Goal: Task Accomplishment & Management: Complete application form

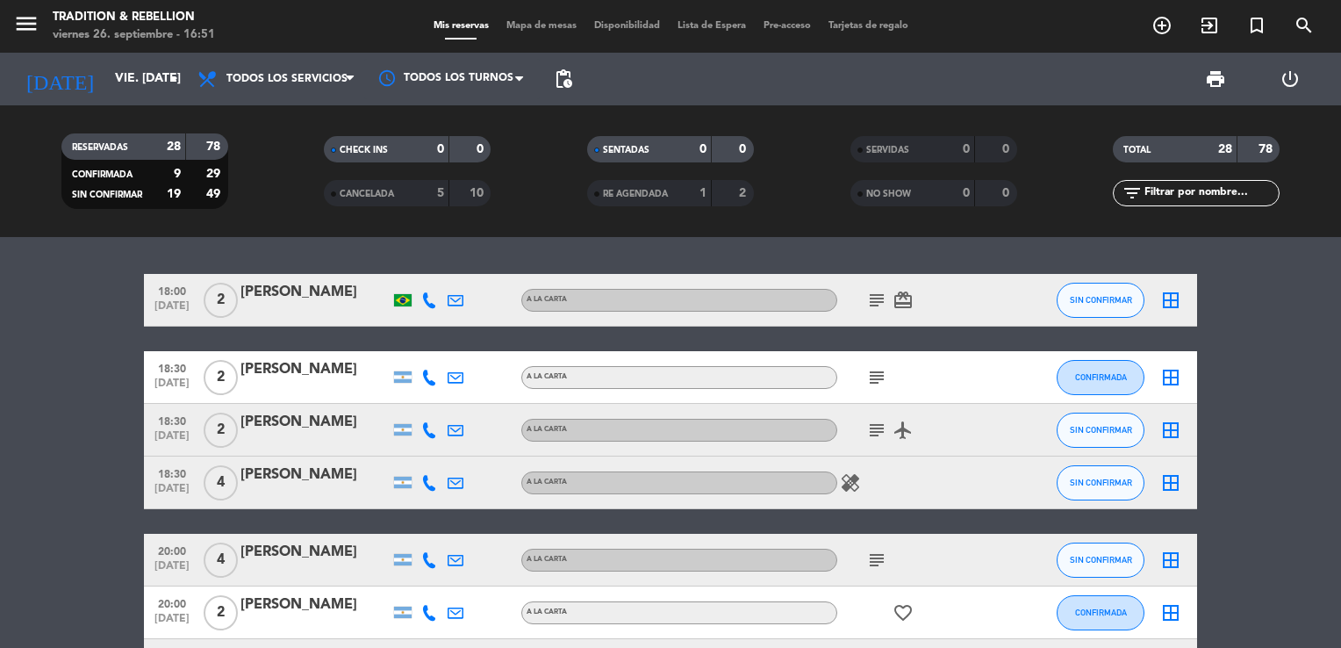
click at [1267, 269] on div "18:00 [DATE] 2 [PERSON_NAME] A [PERSON_NAME] subject card_giftcard SIN CONFIRMA…" at bounding box center [670, 442] width 1341 height 411
click at [1159, 28] on icon "add_circle_outline" at bounding box center [1161, 25] width 21 height 21
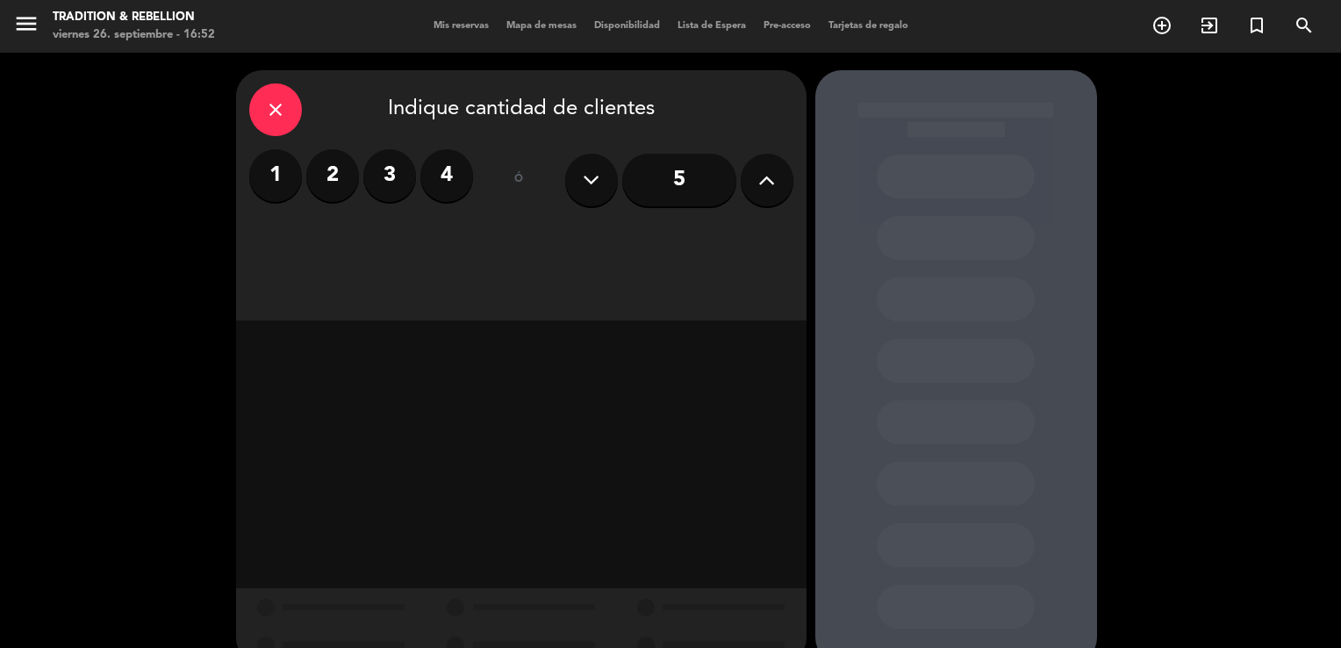
click at [330, 174] on label "2" at bounding box center [332, 175] width 53 height 53
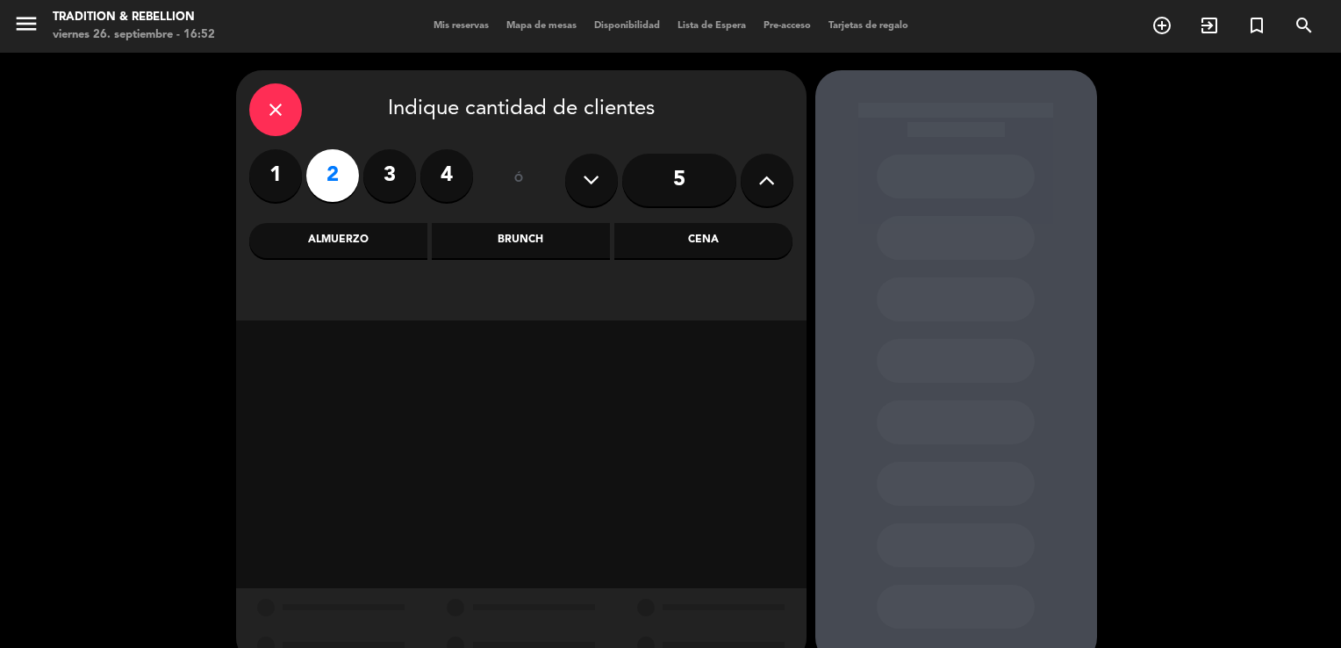
click at [699, 233] on div "Cena" at bounding box center [703, 240] width 178 height 35
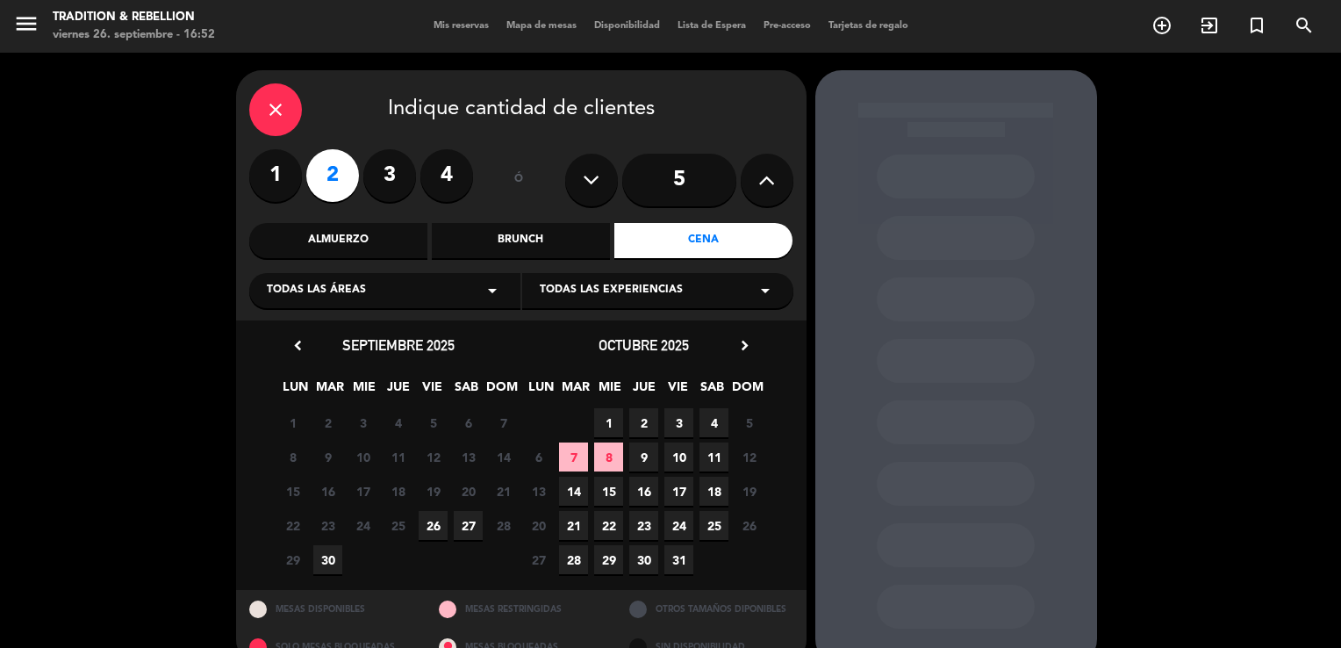
click at [431, 525] on span "26" at bounding box center [433, 525] width 29 height 29
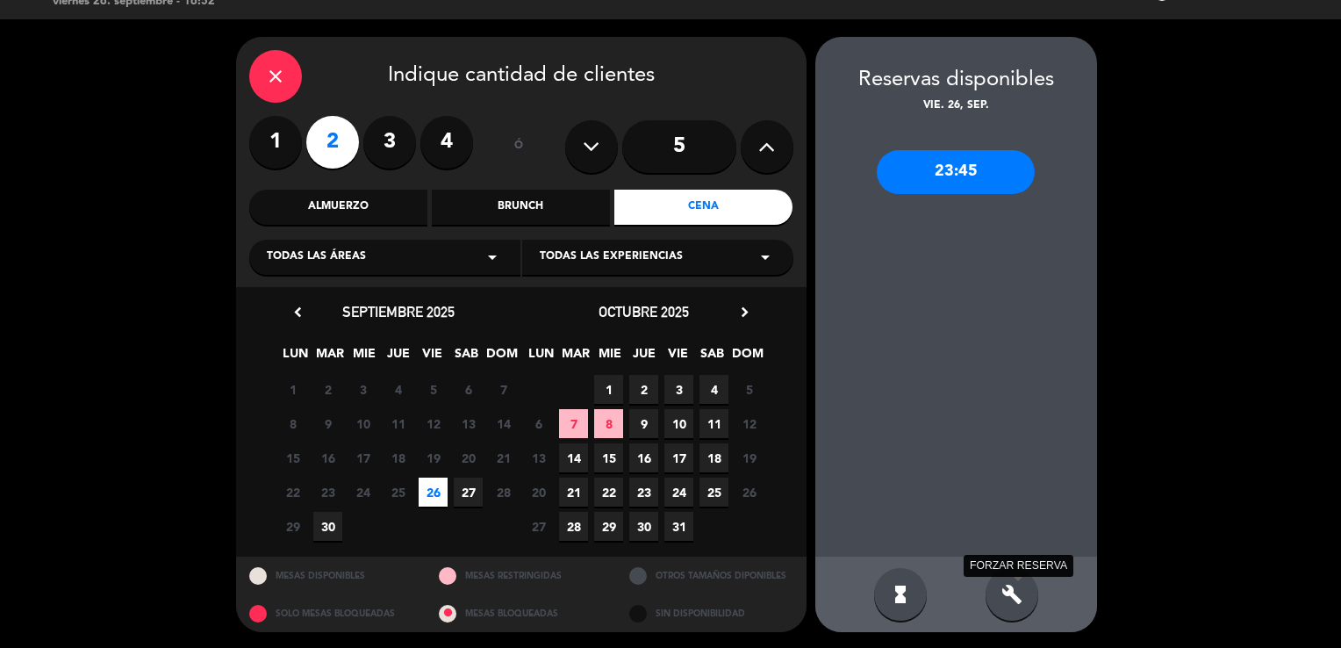
click at [1013, 584] on icon "build" at bounding box center [1011, 594] width 21 height 21
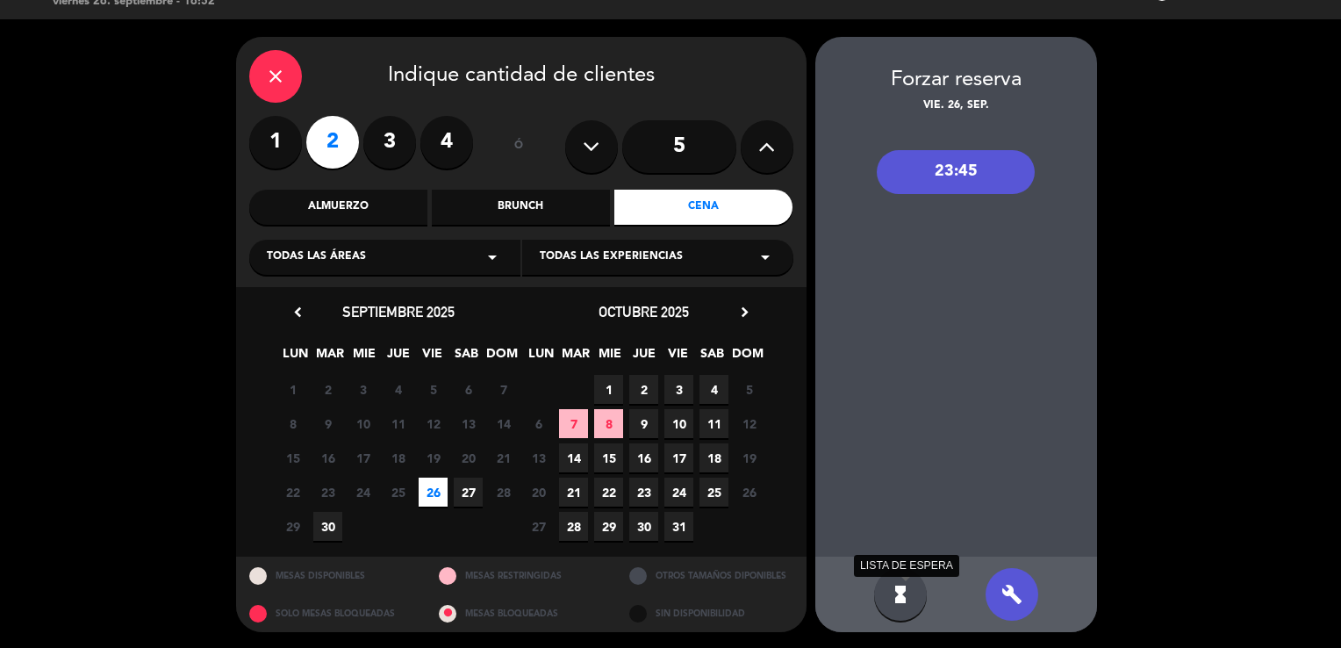
click at [899, 596] on icon "hourglass_full" at bounding box center [900, 594] width 21 height 21
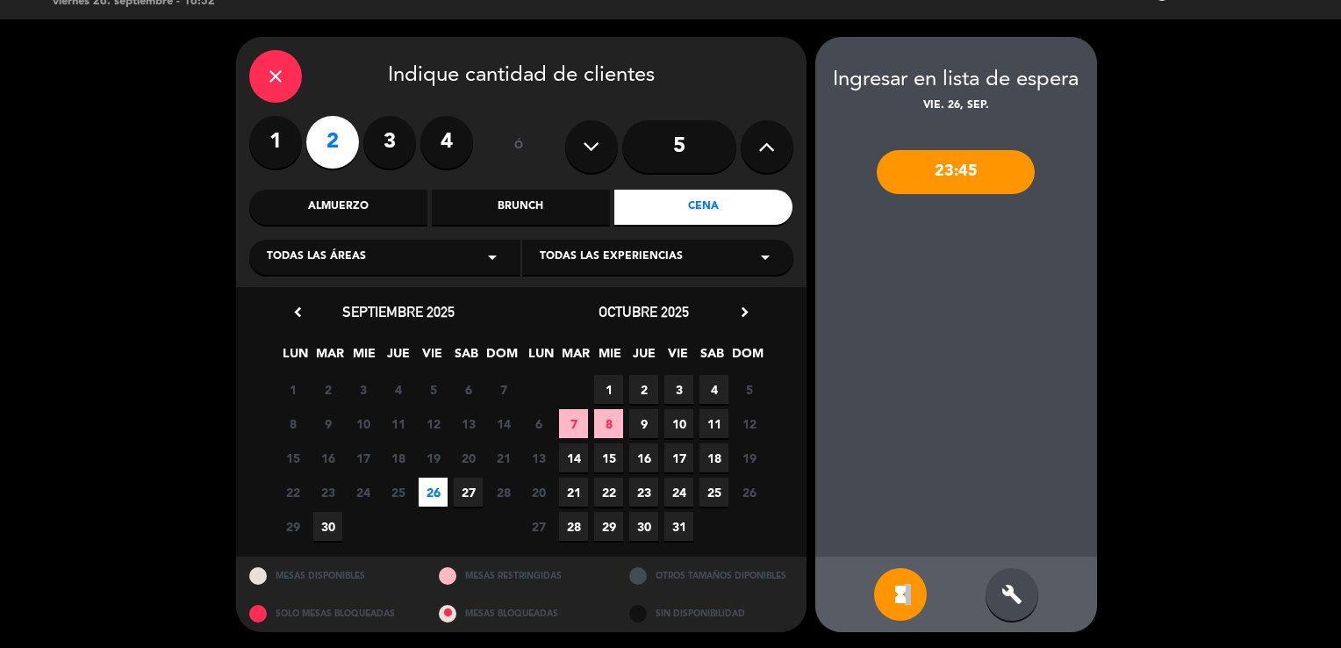
drag, startPoint x: 905, startPoint y: 585, endPoint x: 919, endPoint y: 552, distance: 36.2
click at [919, 552] on div "Ingresar en lista de espera vie. 26, sep. 23:45 hourglass_full build" at bounding box center [956, 334] width 282 height 595
drag, startPoint x: 919, startPoint y: 552, endPoint x: 902, endPoint y: 591, distance: 42.9
click at [902, 591] on icon "hourglass_full" at bounding box center [900, 594] width 21 height 21
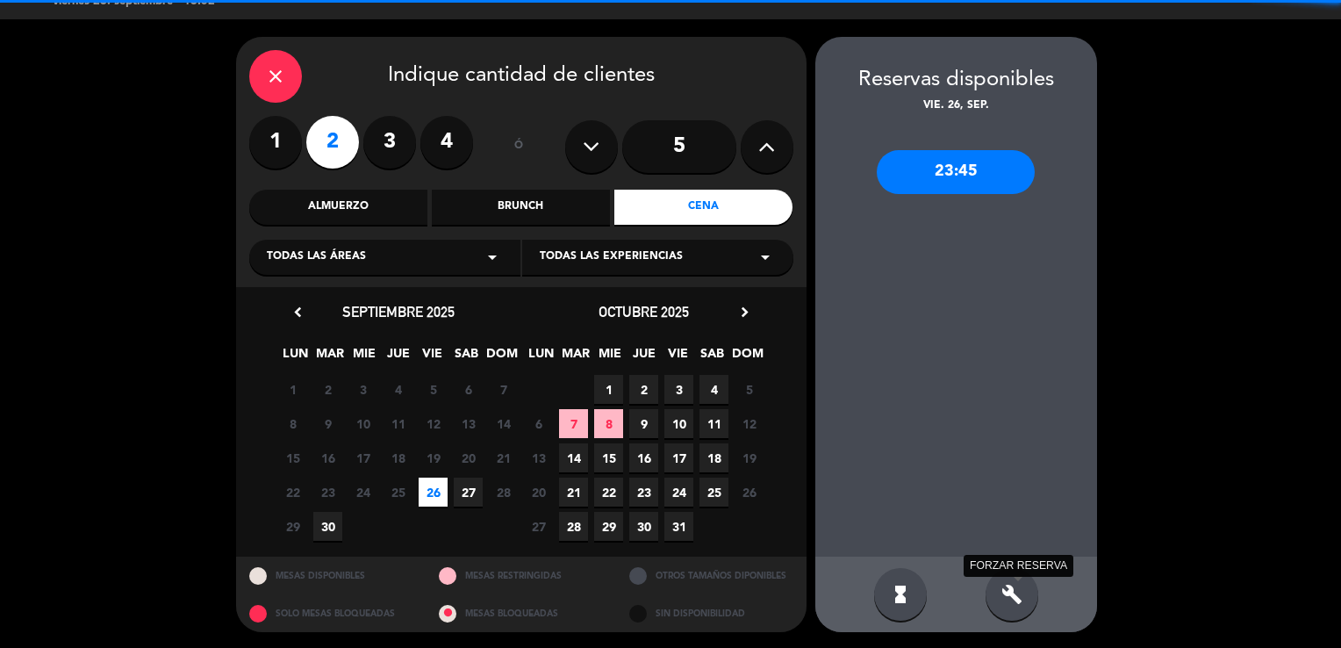
click at [1018, 591] on icon "build" at bounding box center [1011, 594] width 21 height 21
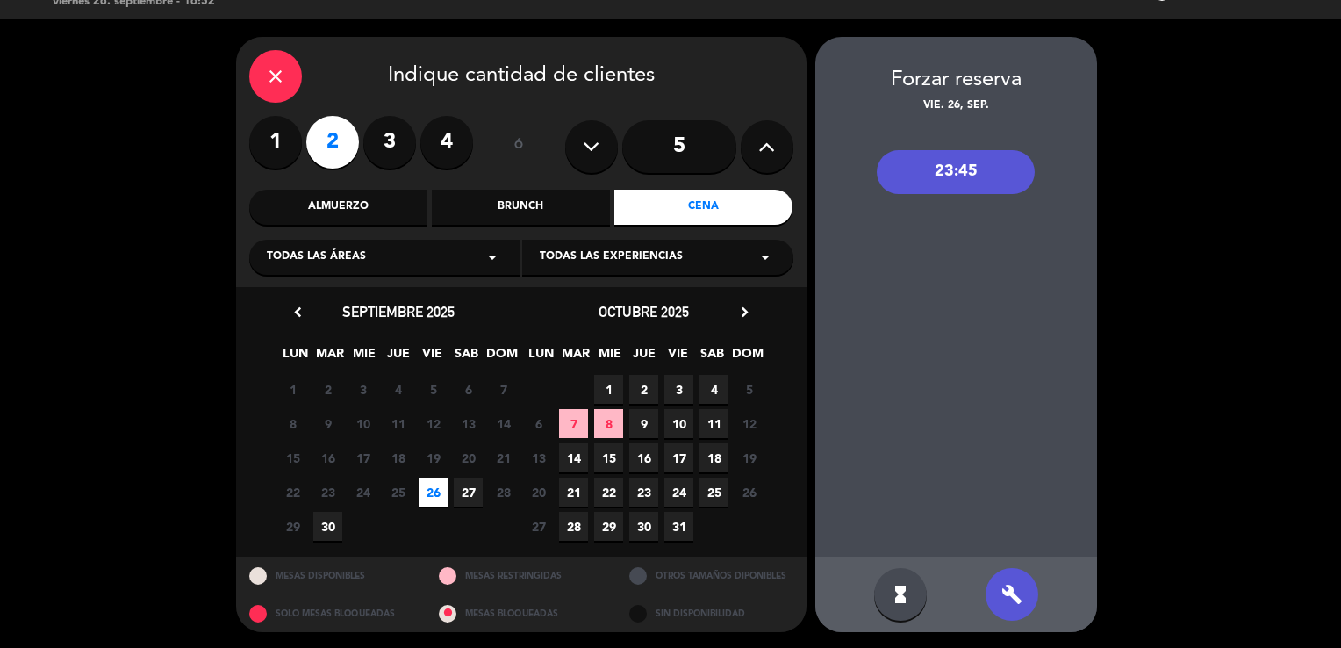
click at [572, 195] on div "Brunch" at bounding box center [521, 207] width 178 height 35
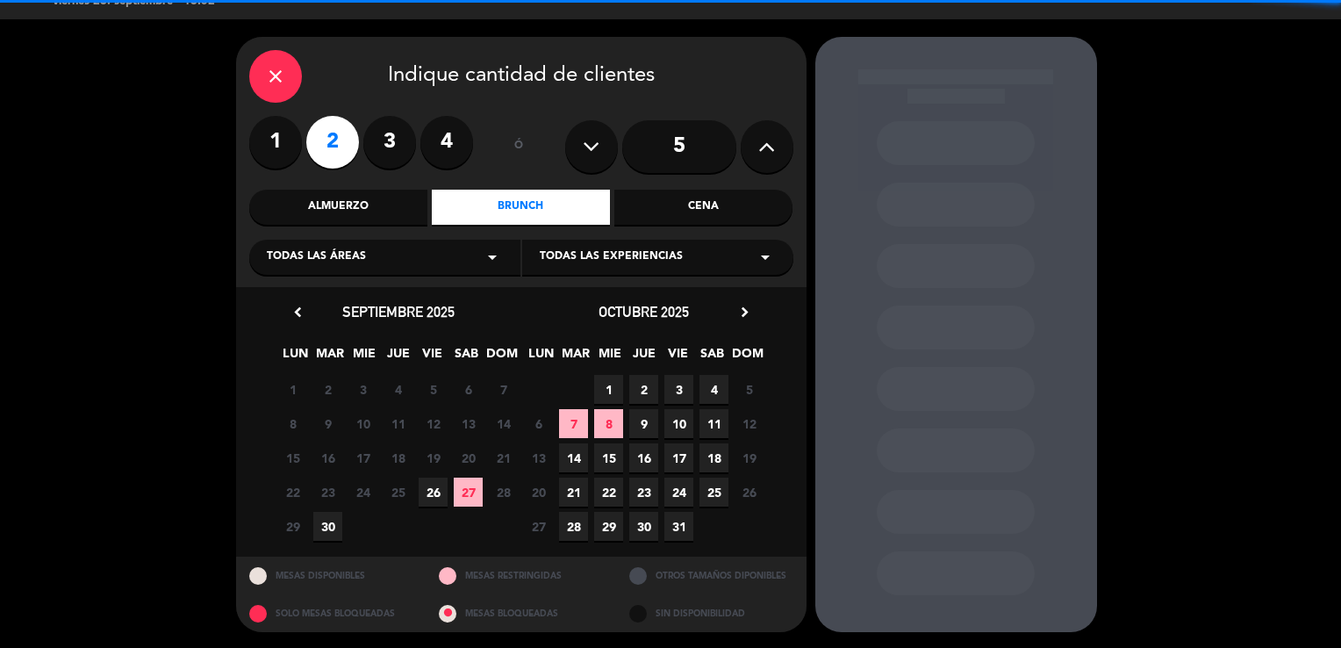
click at [368, 194] on div "Almuerzo" at bounding box center [338, 207] width 178 height 35
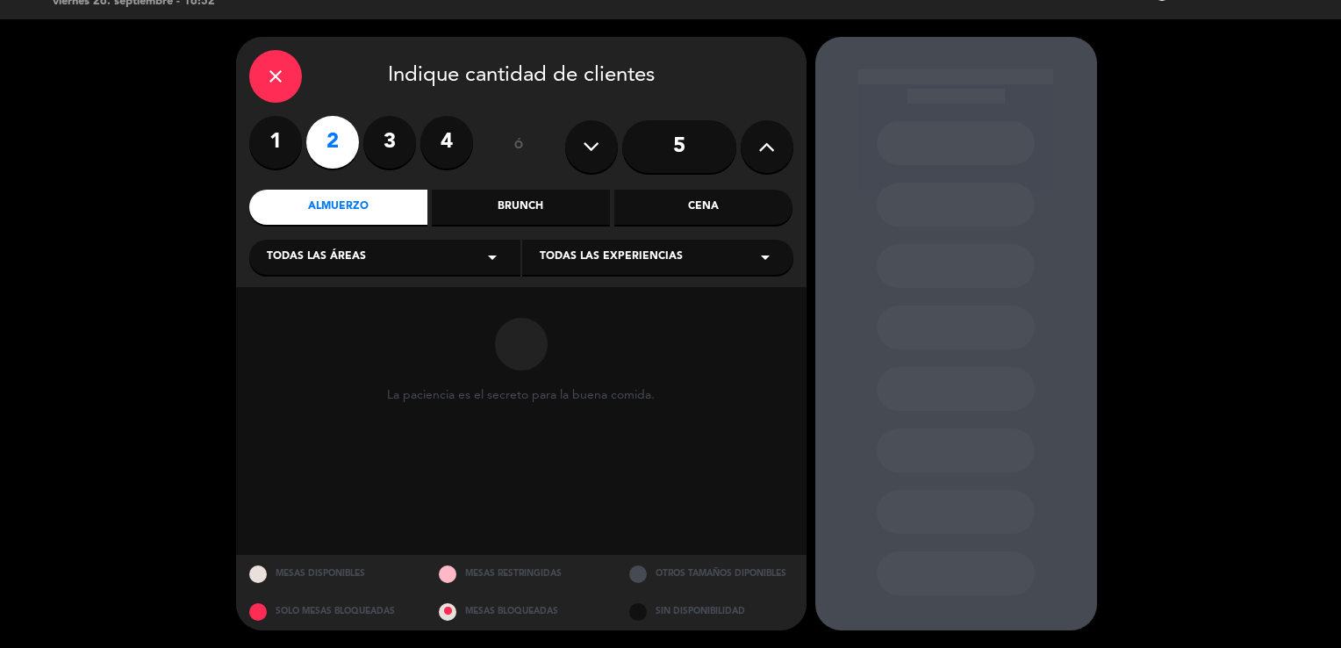
scroll to position [32, 0]
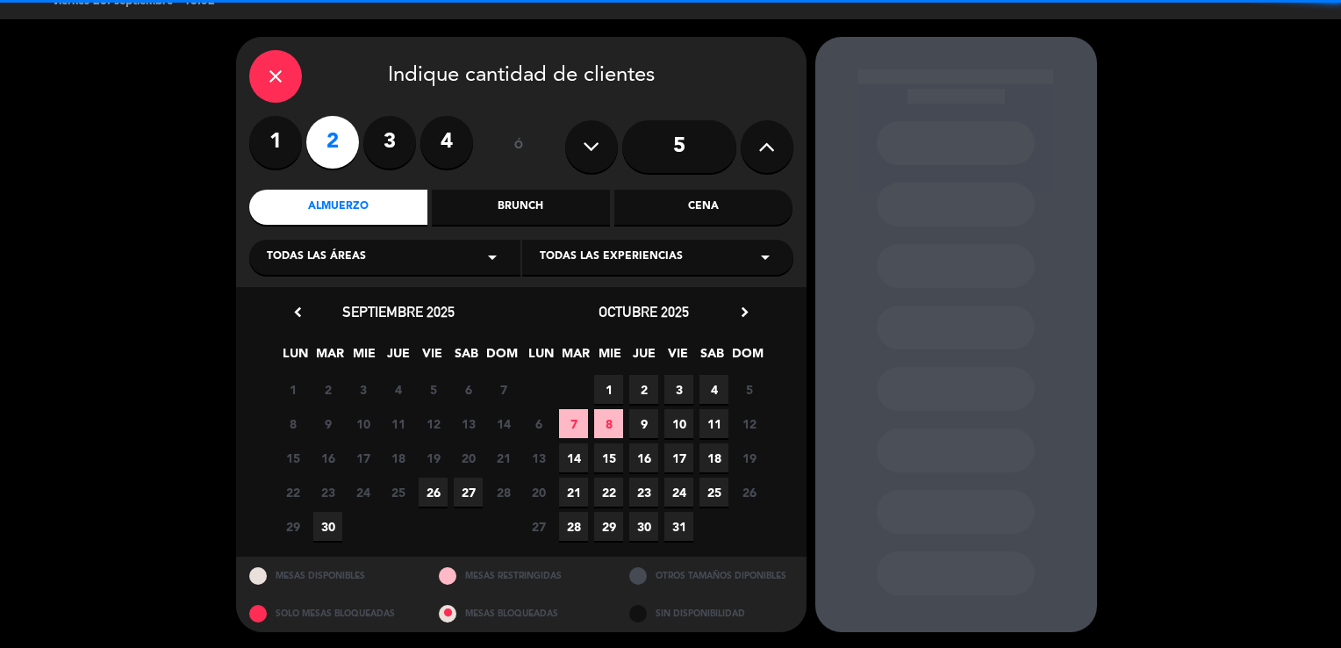
click at [575, 207] on div "Brunch" at bounding box center [521, 207] width 178 height 35
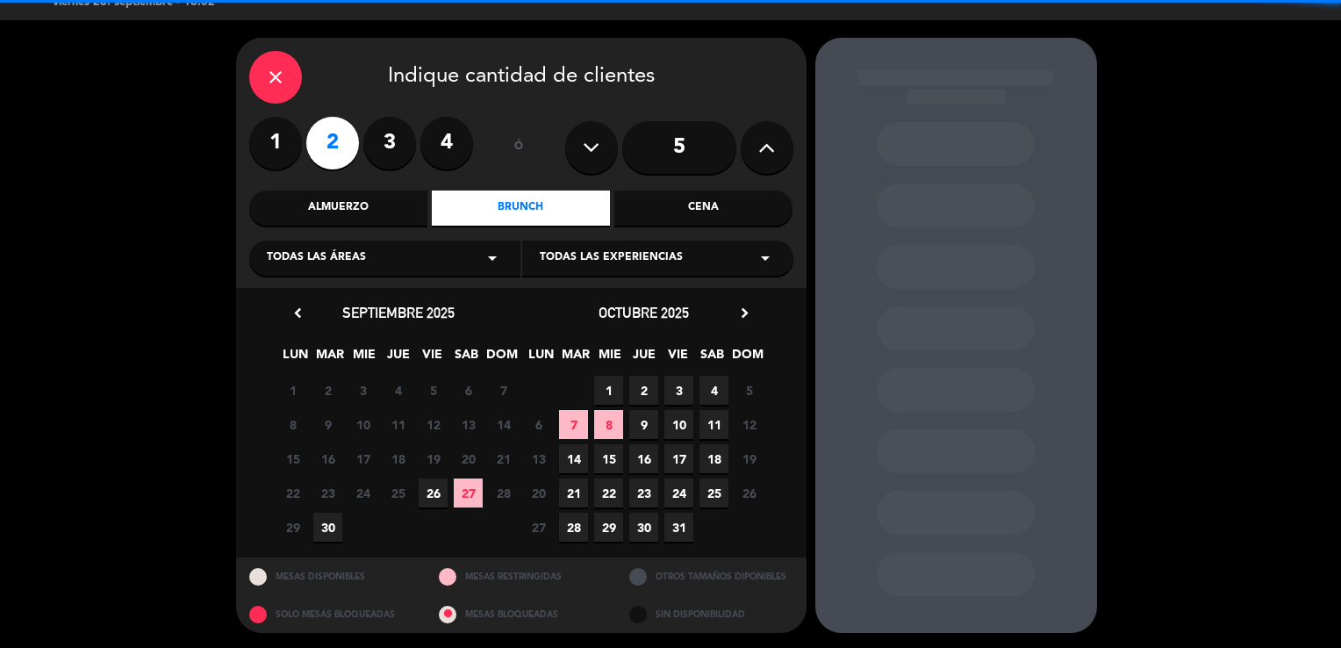
scroll to position [33, 0]
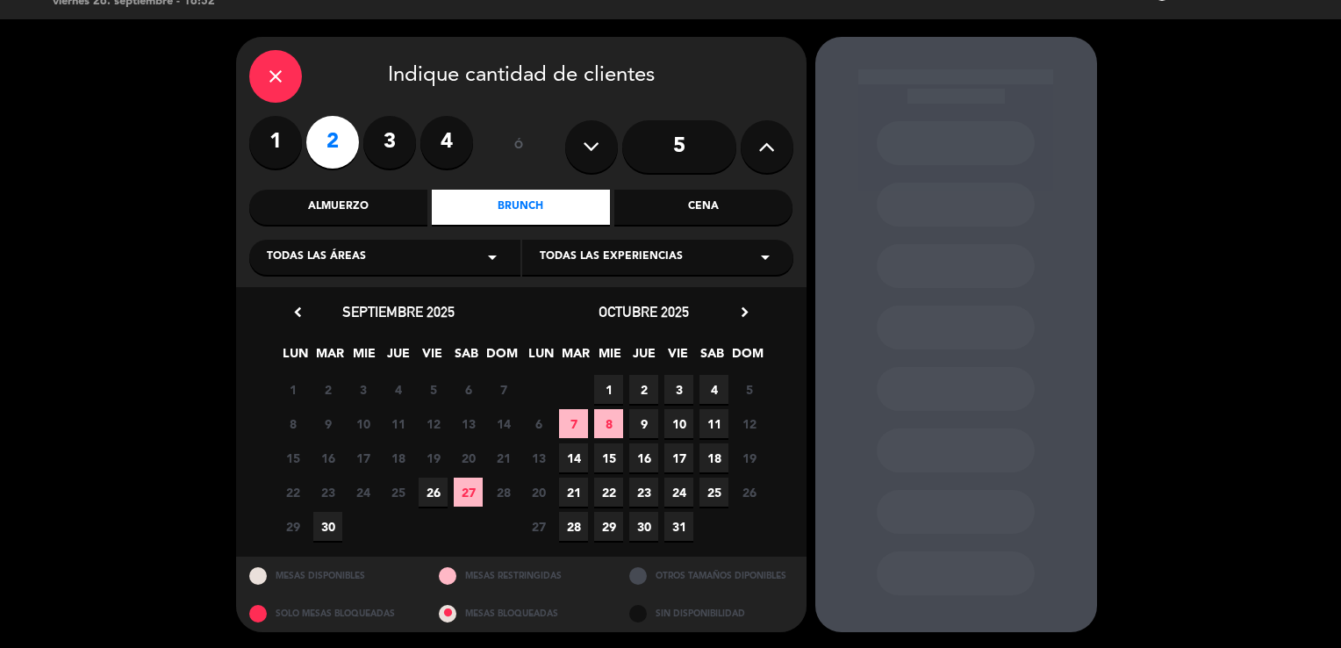
click at [433, 487] on span "26" at bounding box center [433, 491] width 29 height 29
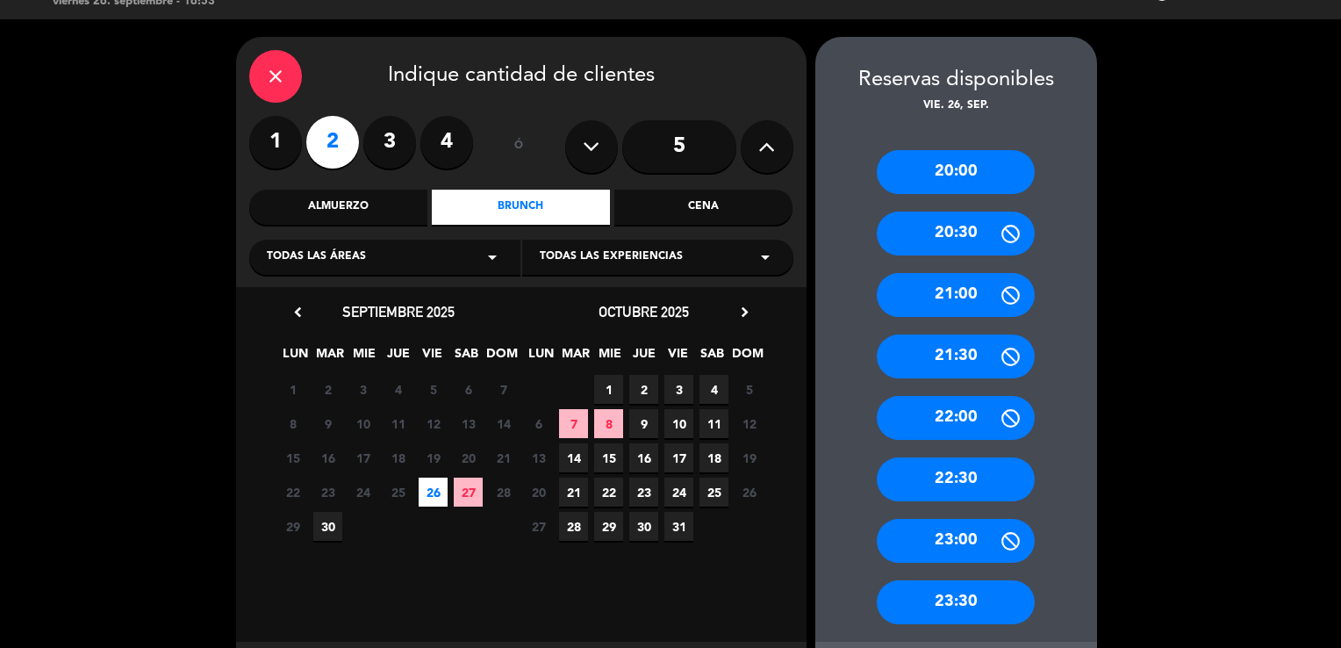
click at [963, 294] on div "21:00" at bounding box center [956, 295] width 158 height 44
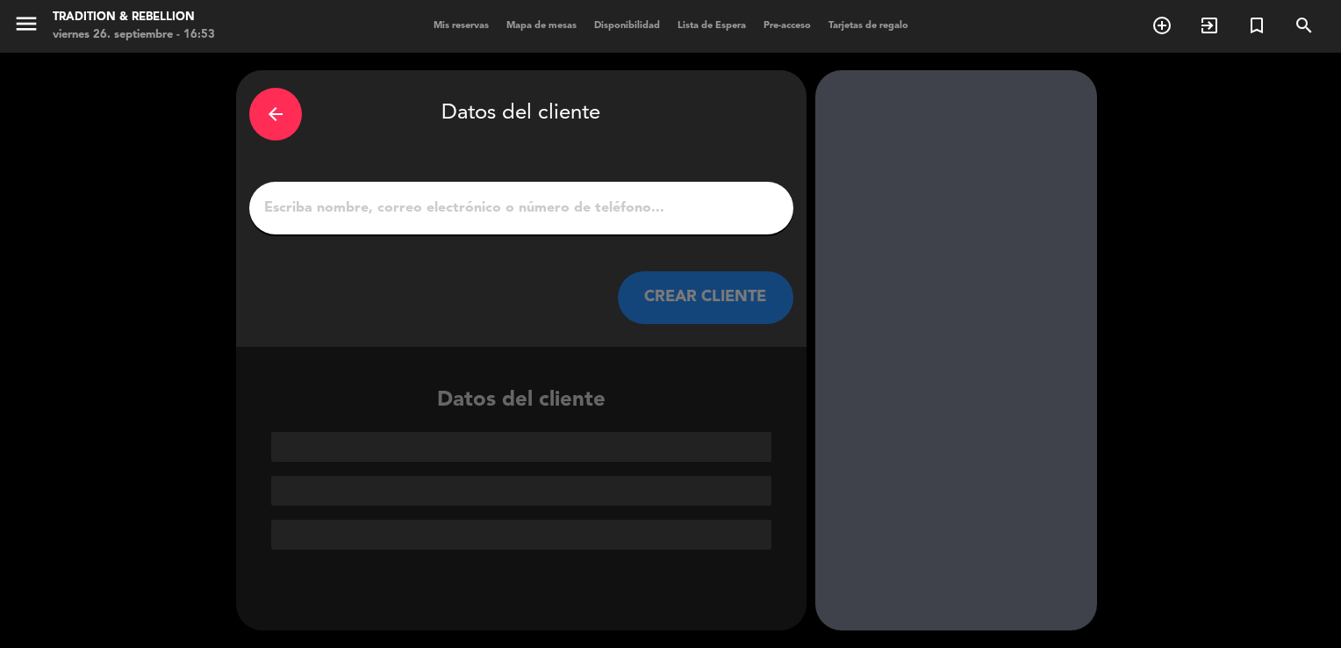
click at [584, 214] on input "1" at bounding box center [521, 208] width 518 height 25
paste input "[PERSON_NAME]"
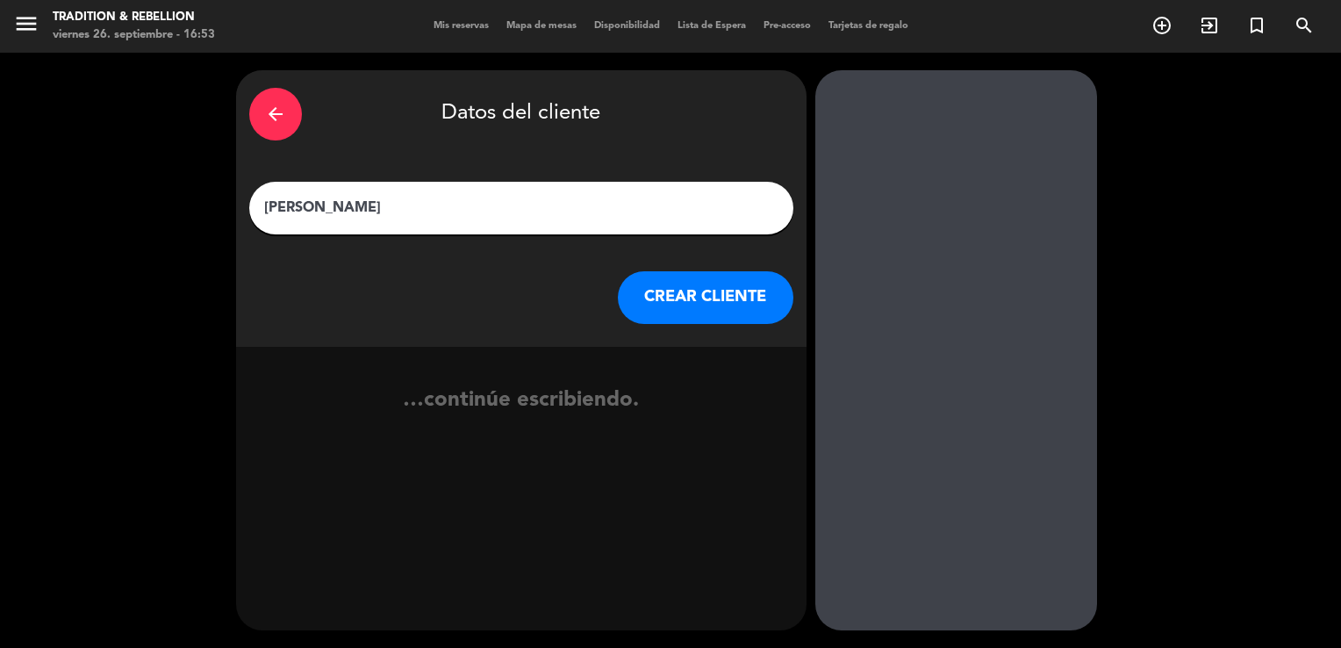
type input "[PERSON_NAME]"
click at [709, 291] on button "CREAR CLIENTE" at bounding box center [705, 297] width 175 height 53
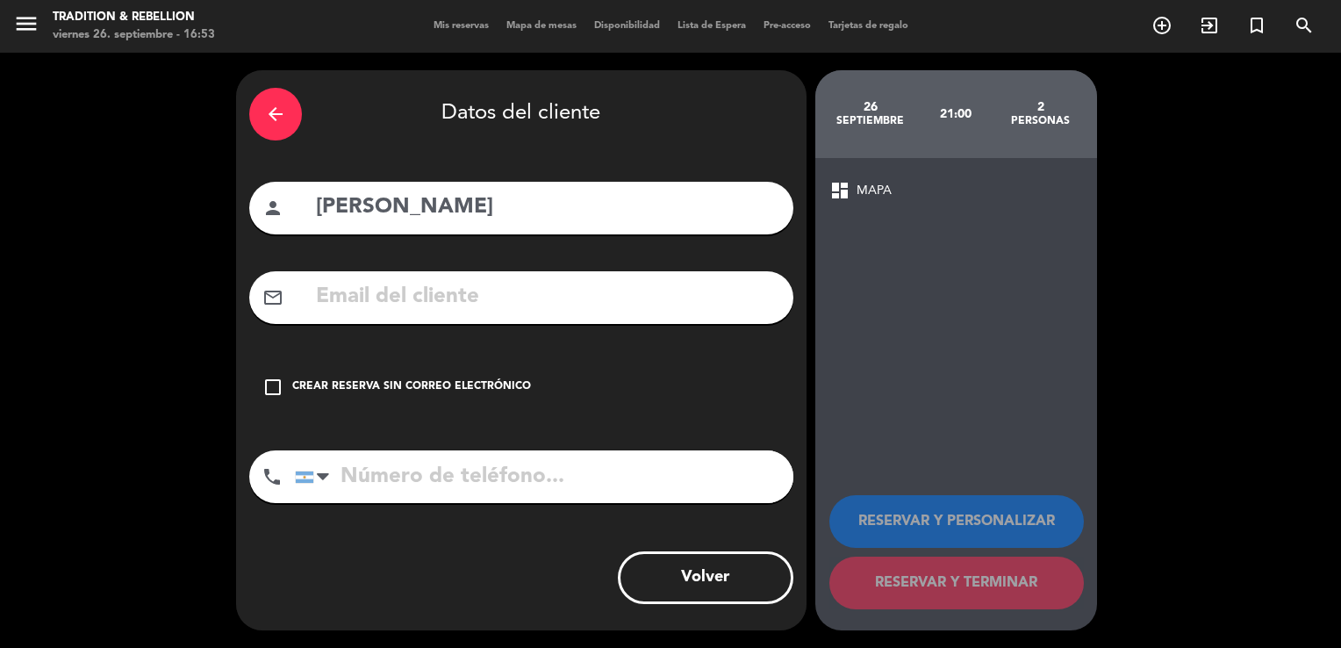
click at [410, 387] on div "Crear reserva sin correo electrónico" at bounding box center [411, 387] width 239 height 18
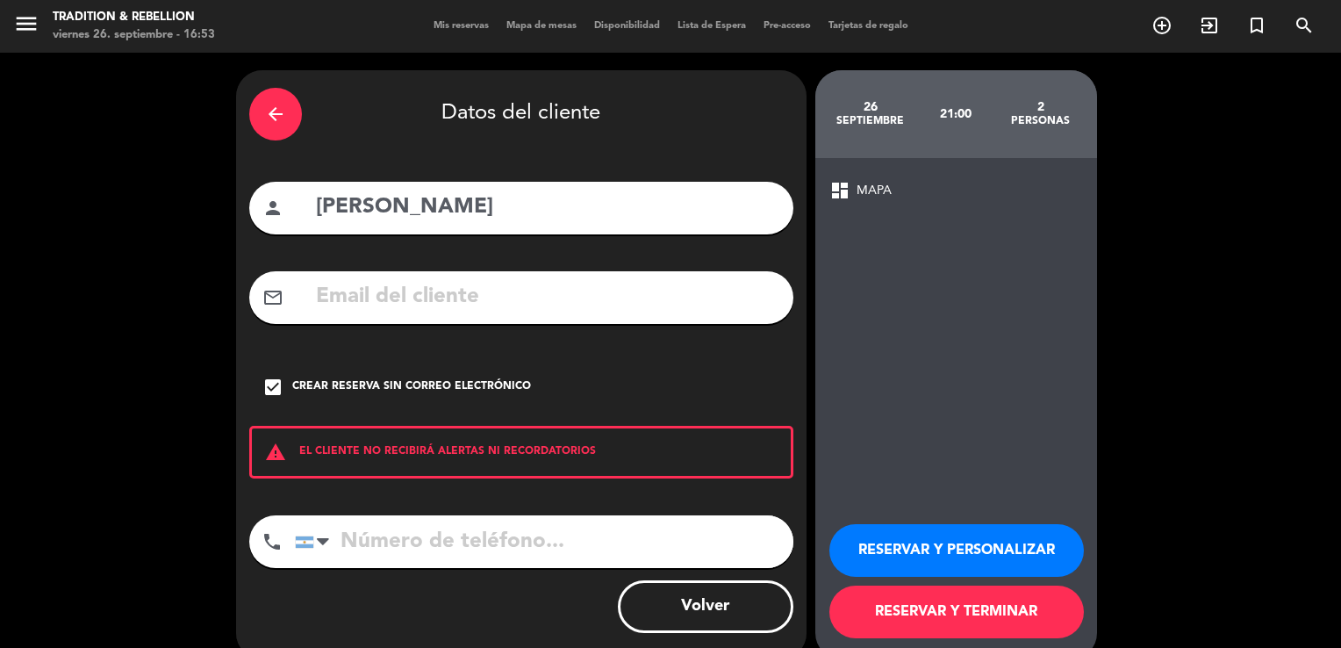
click at [923, 537] on button "RESERVAR Y PERSONALIZAR" at bounding box center [956, 550] width 254 height 53
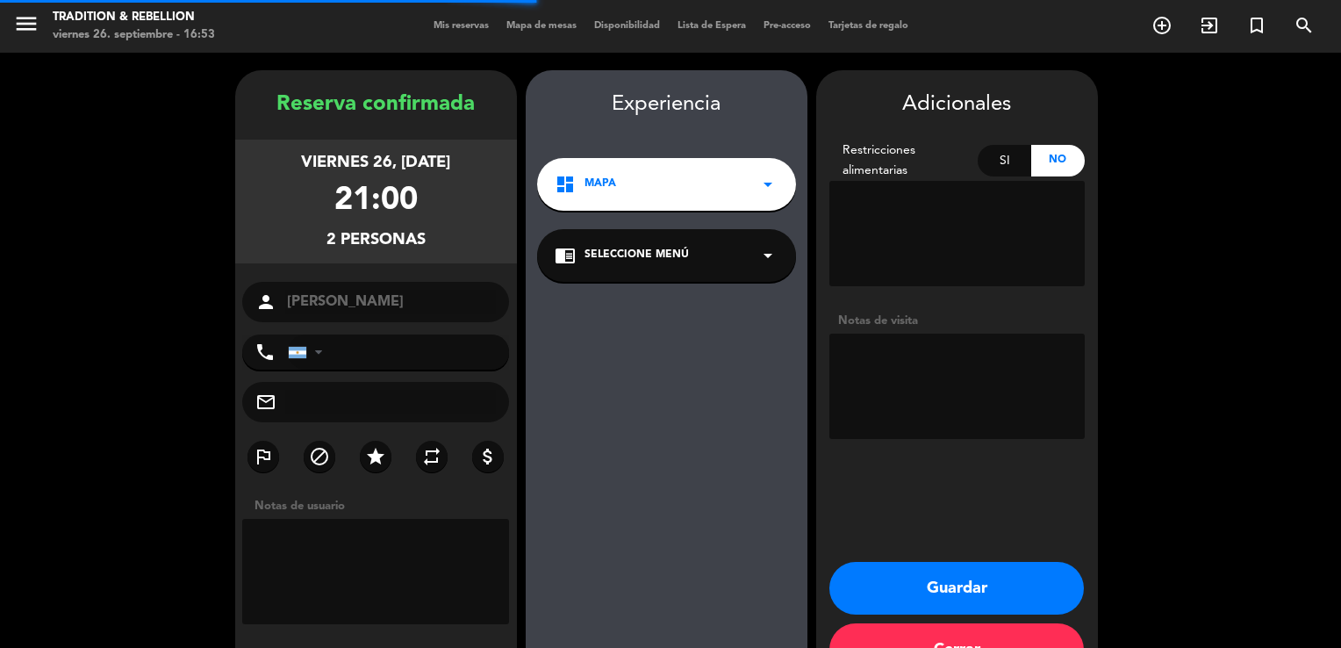
scroll to position [53, 0]
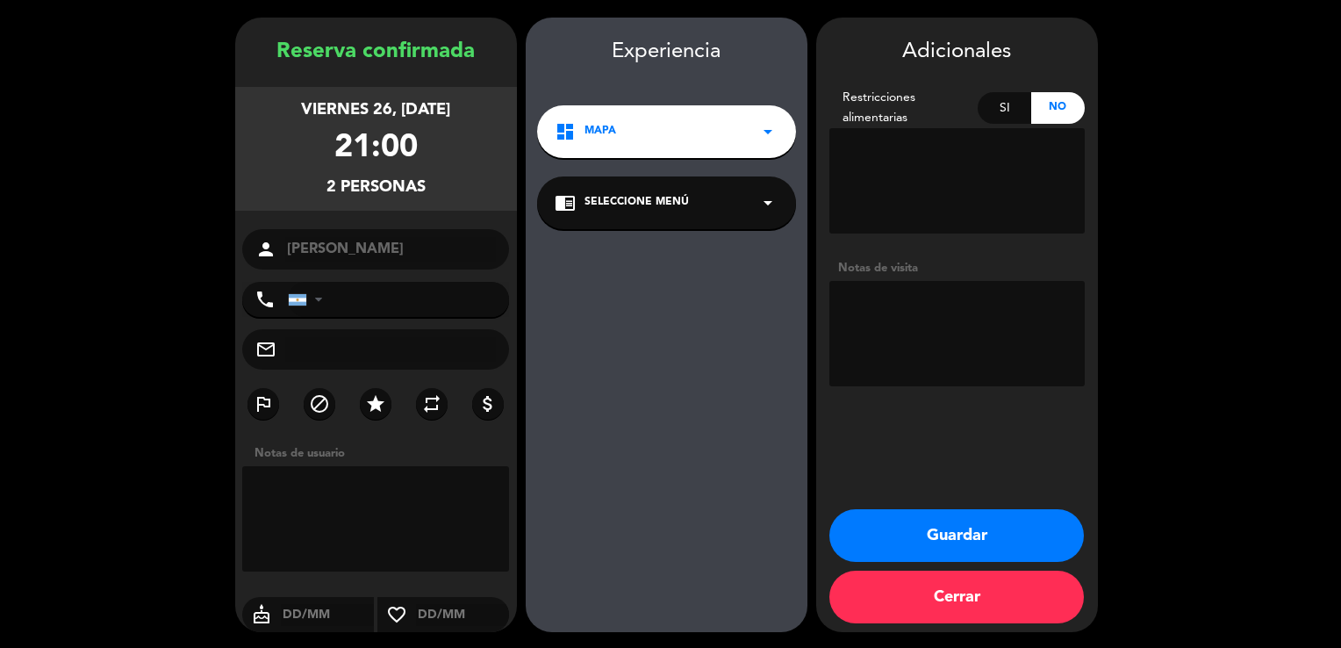
click at [930, 307] on textarea at bounding box center [956, 333] width 255 height 105
type textarea "OTH"
drag, startPoint x: 930, startPoint y: 307, endPoint x: 835, endPoint y: 309, distance: 94.8
click at [835, 309] on textarea at bounding box center [956, 333] width 255 height 105
click at [350, 532] on textarea at bounding box center [376, 518] width 268 height 105
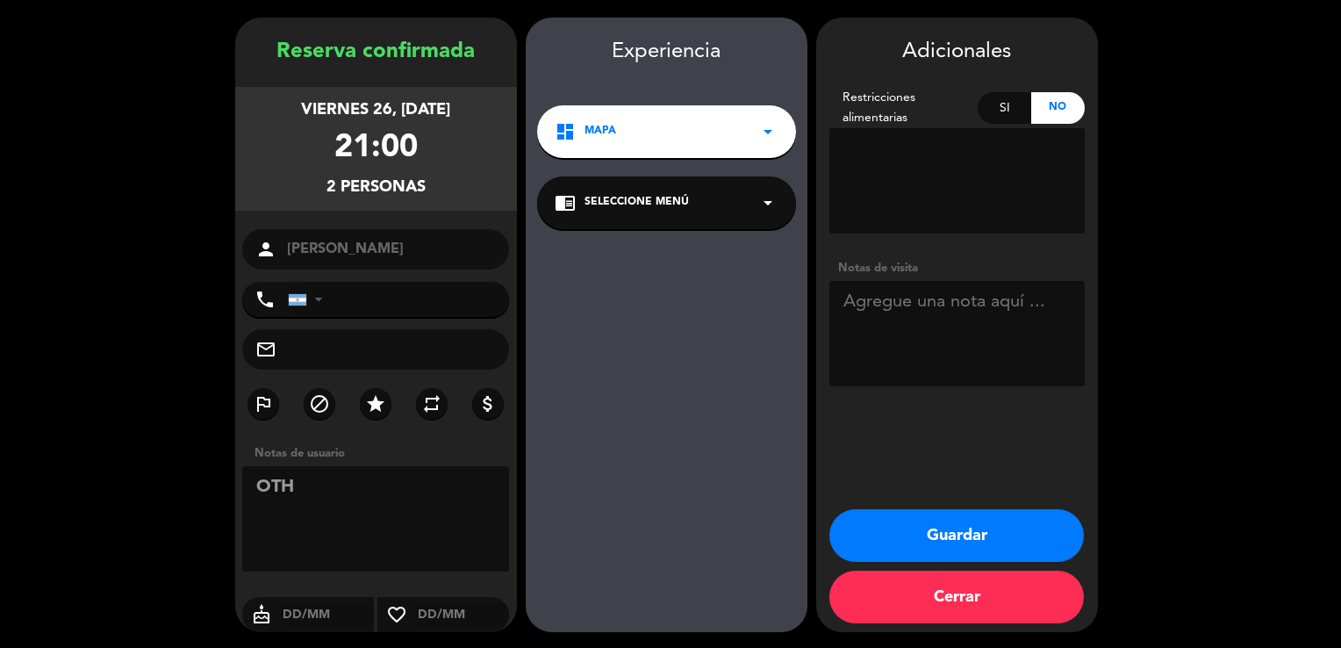
type textarea "OTH"
click at [941, 519] on button "Guardar" at bounding box center [956, 535] width 254 height 53
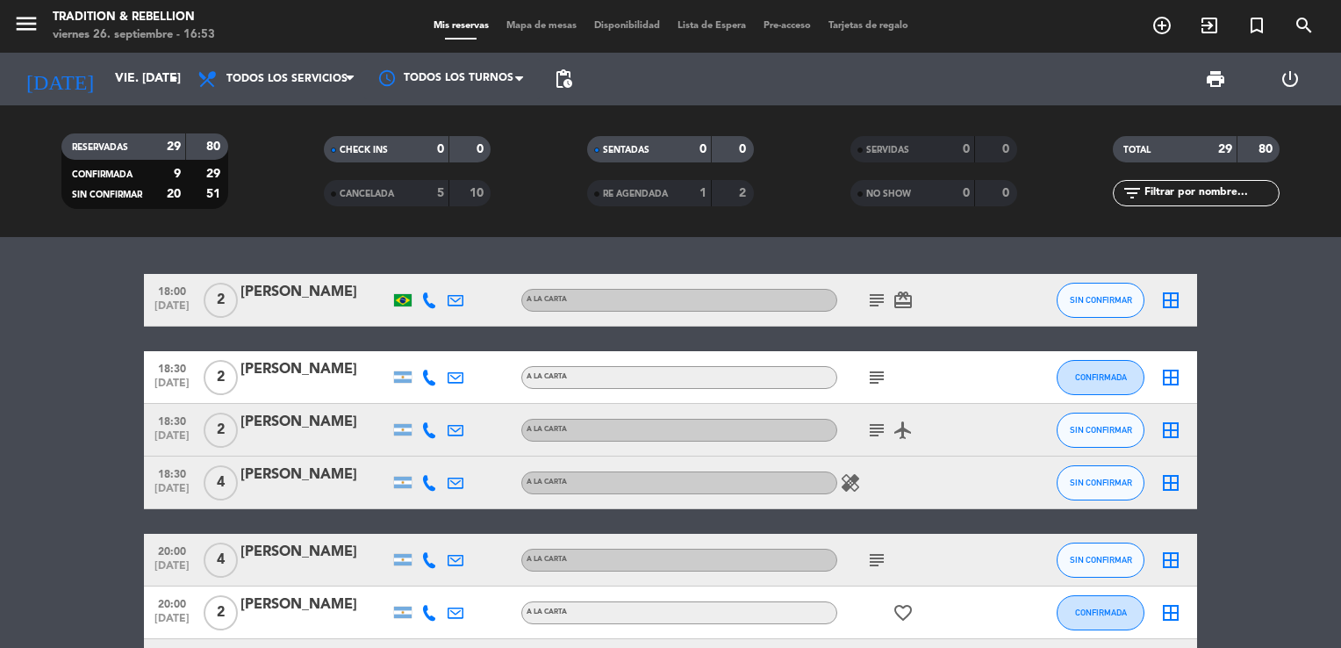
click at [878, 423] on icon "subject" at bounding box center [876, 429] width 21 height 21
click at [872, 367] on icon "subject" at bounding box center [876, 377] width 21 height 21
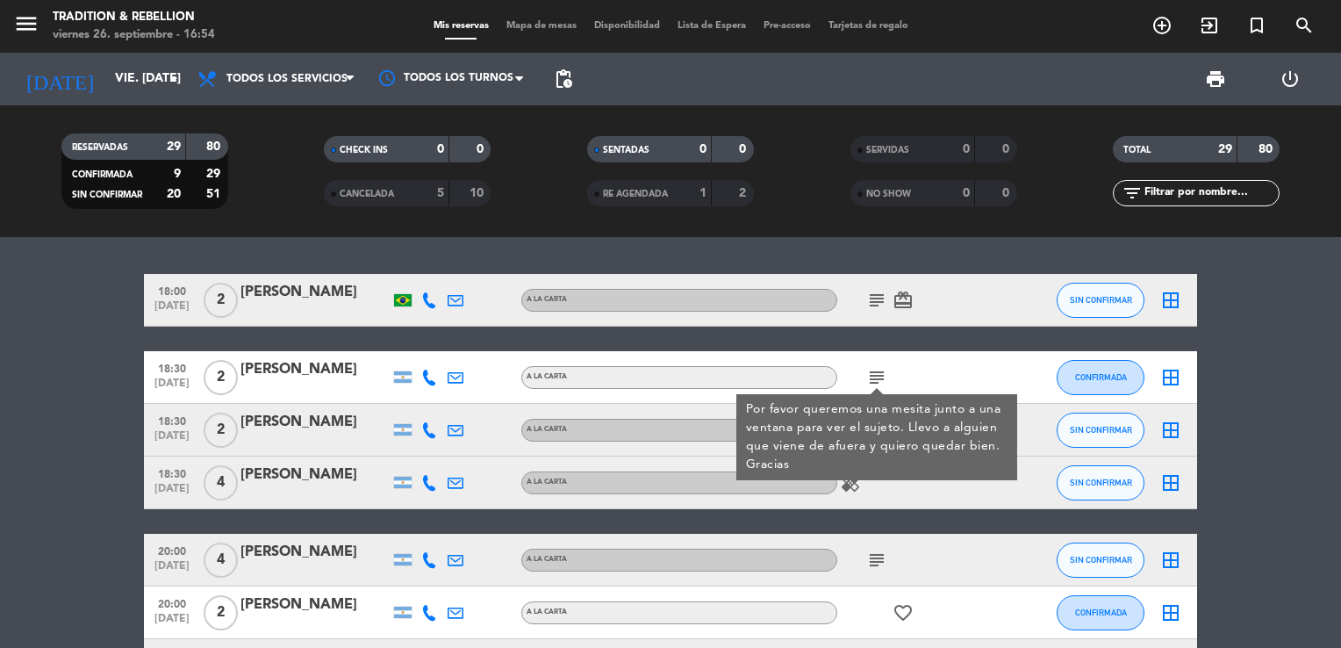
click at [878, 374] on icon "subject" at bounding box center [876, 377] width 21 height 21
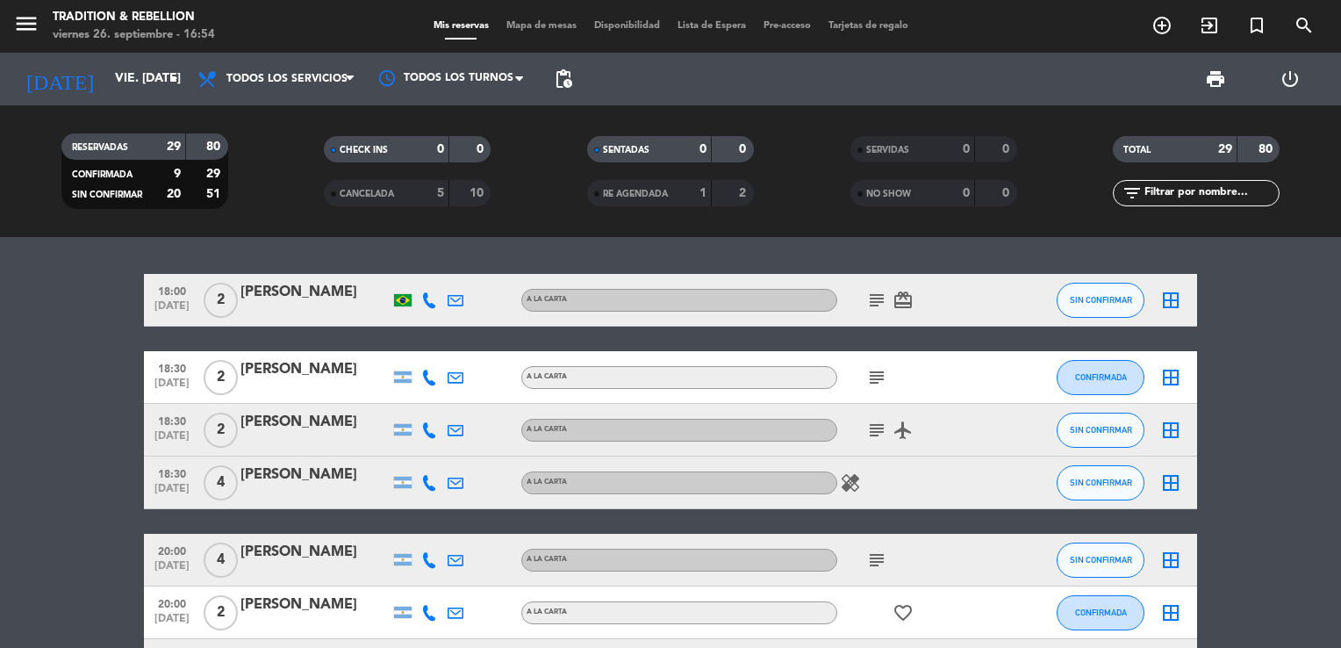
click at [877, 420] on icon "subject" at bounding box center [876, 429] width 21 height 21
click at [877, 430] on icon "subject" at bounding box center [876, 429] width 21 height 21
click at [1312, 265] on div "18:00 [DATE] 2 [PERSON_NAME] A [PERSON_NAME] subject card_giftcard SIN CONFIRMA…" at bounding box center [670, 442] width 1341 height 411
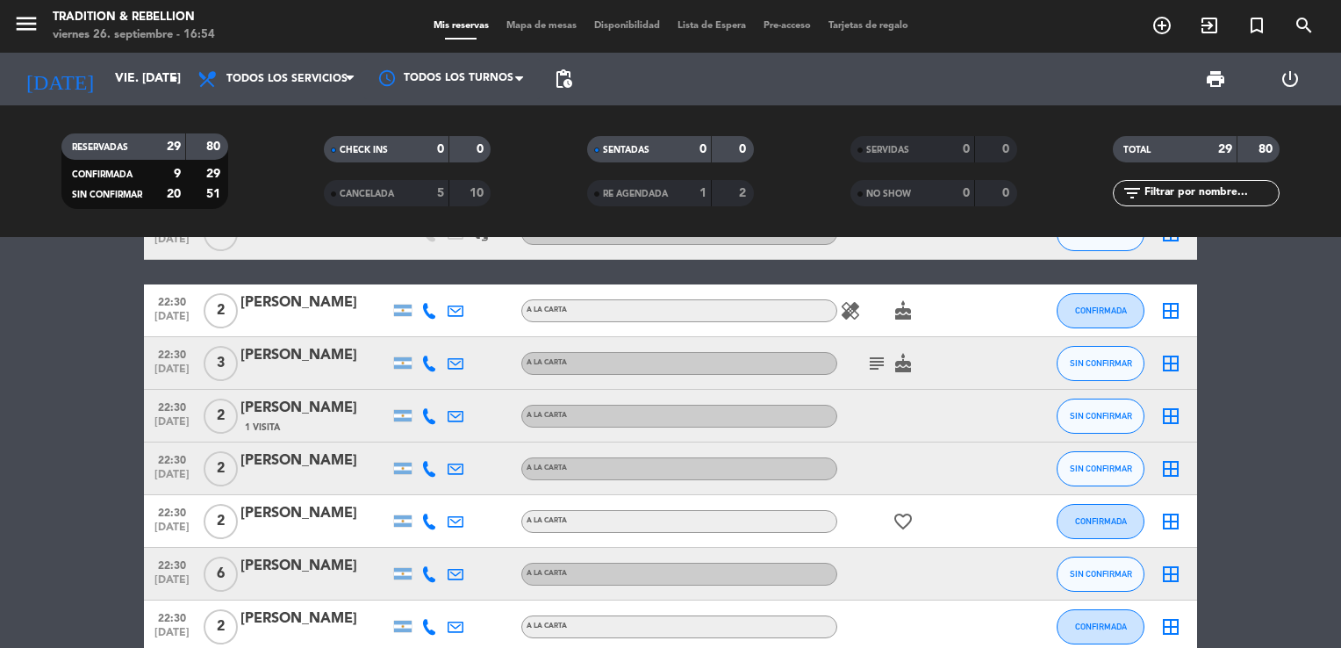
scroll to position [702, 0]
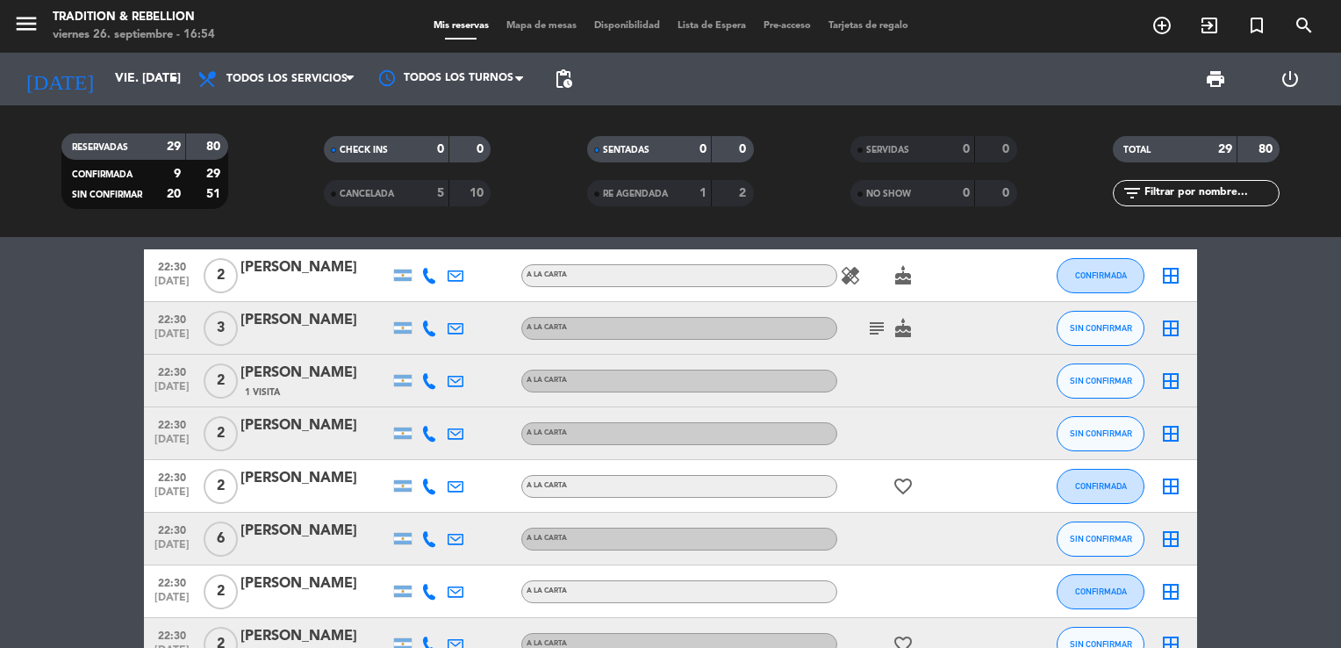
click at [73, 312] on bookings-row "18:00 [DATE] 2 [PERSON_NAME] A [PERSON_NAME] subject card_giftcard SIN CONFIRMA…" at bounding box center [670, 409] width 1341 height 1674
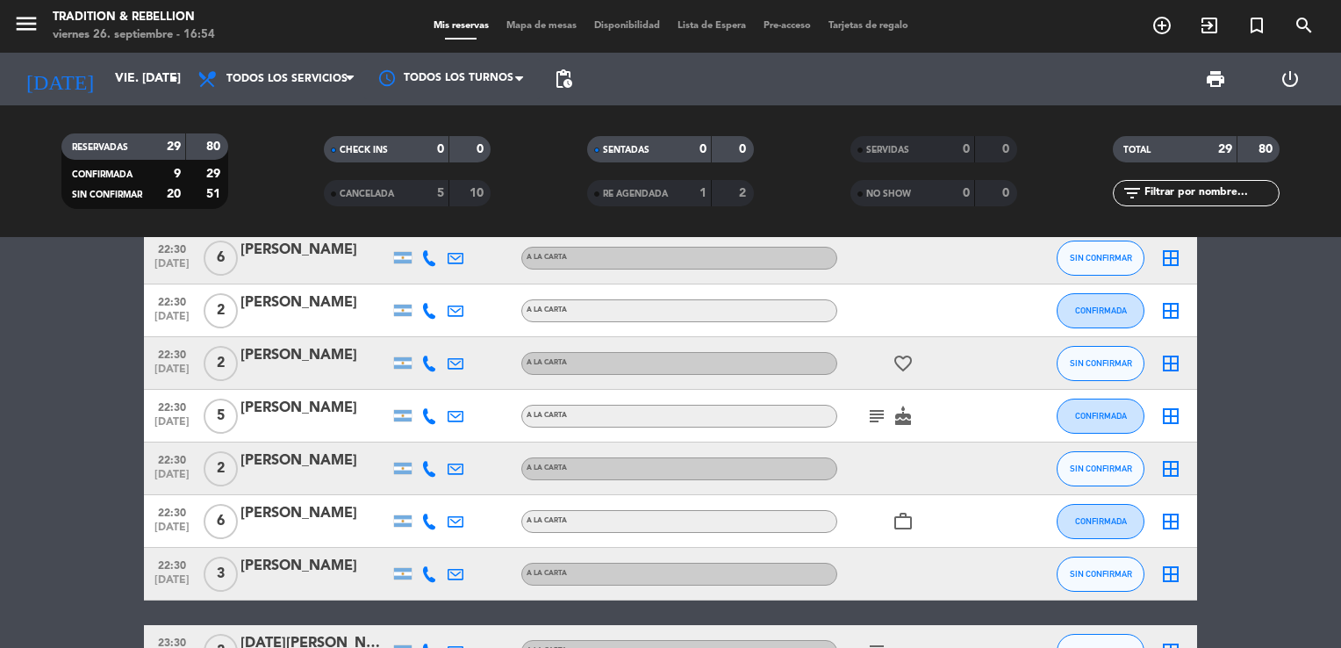
scroll to position [1018, 0]
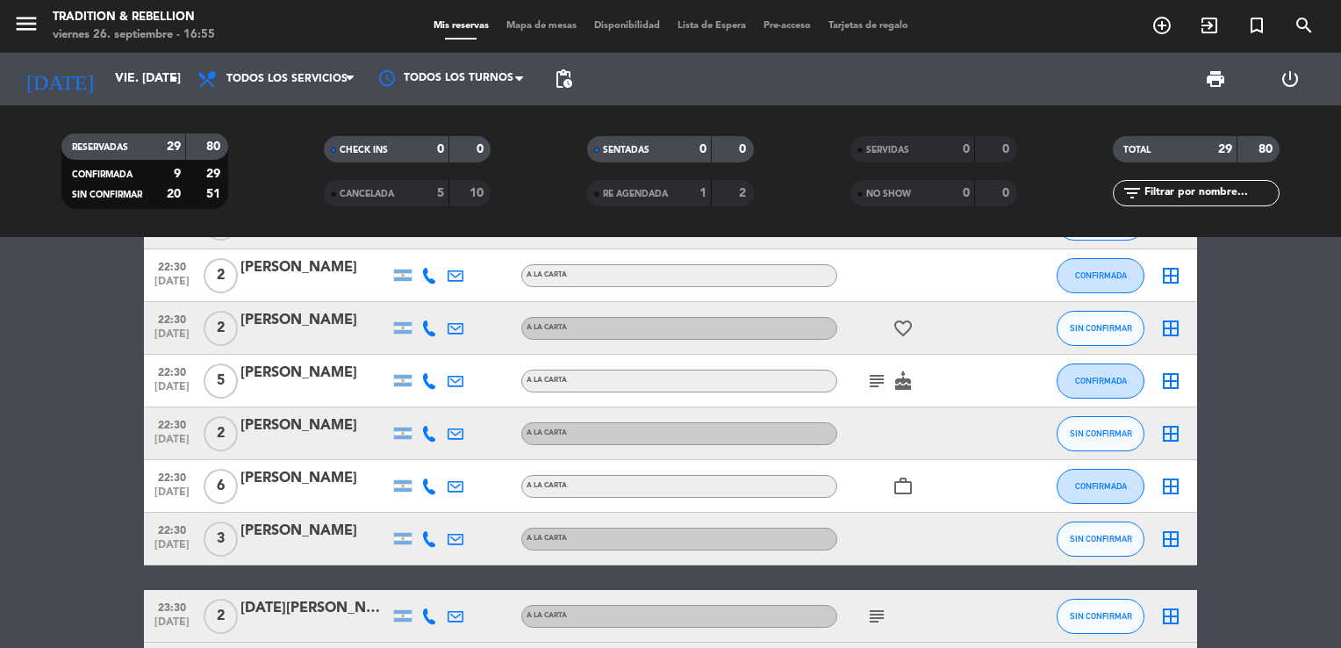
click at [906, 323] on icon "favorite_border" at bounding box center [902, 328] width 21 height 21
click at [344, 317] on div "[PERSON_NAME]" at bounding box center [314, 320] width 149 height 23
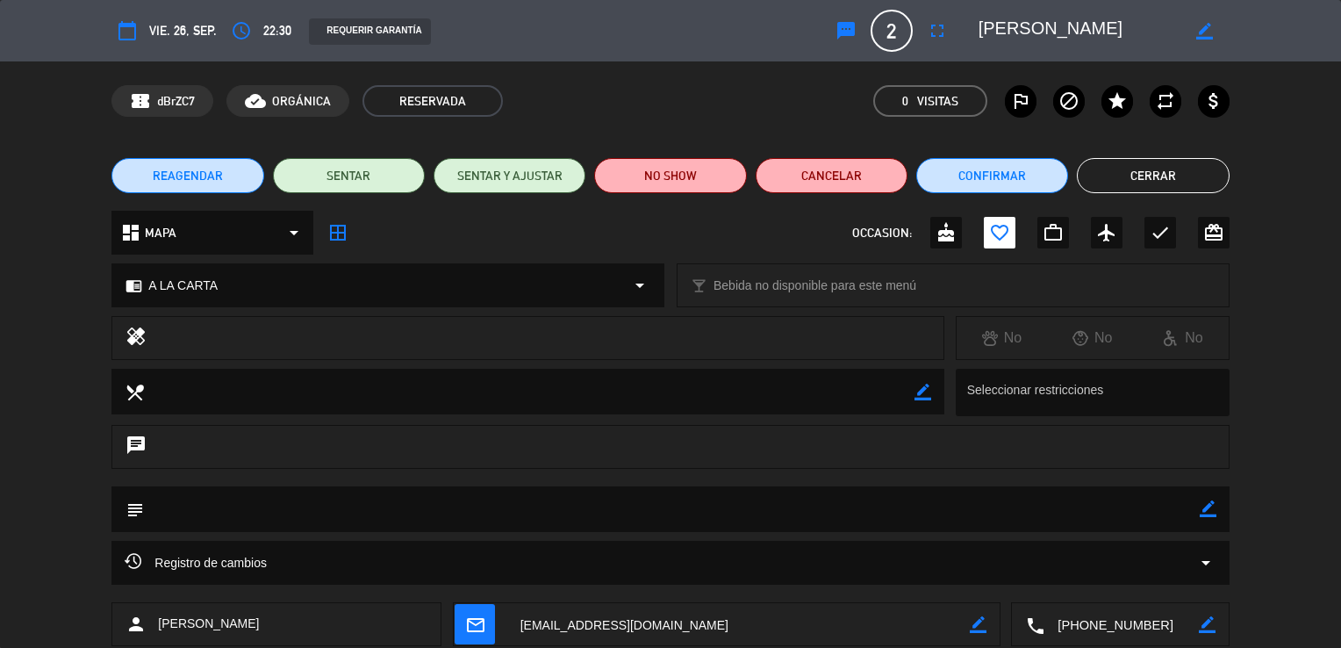
click at [1164, 175] on button "Cerrar" at bounding box center [1153, 175] width 152 height 35
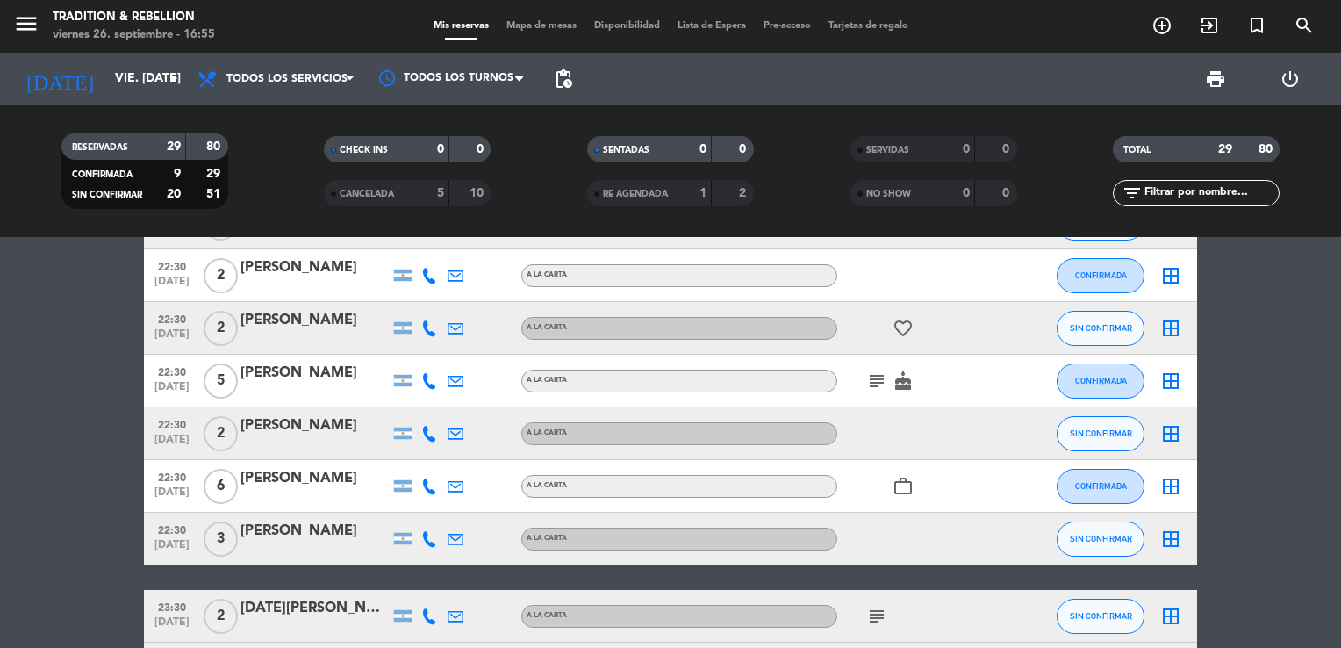
click at [1339, 390] on bookings-row "18:00 [DATE] 2 [PERSON_NAME] A [PERSON_NAME] subject card_giftcard SIN CONFIRMA…" at bounding box center [670, 93] width 1341 height 1674
click at [1316, 383] on bookings-row "18:00 [DATE] 2 [PERSON_NAME] A [PERSON_NAME] subject card_giftcard SIN CONFIRMA…" at bounding box center [670, 93] width 1341 height 1674
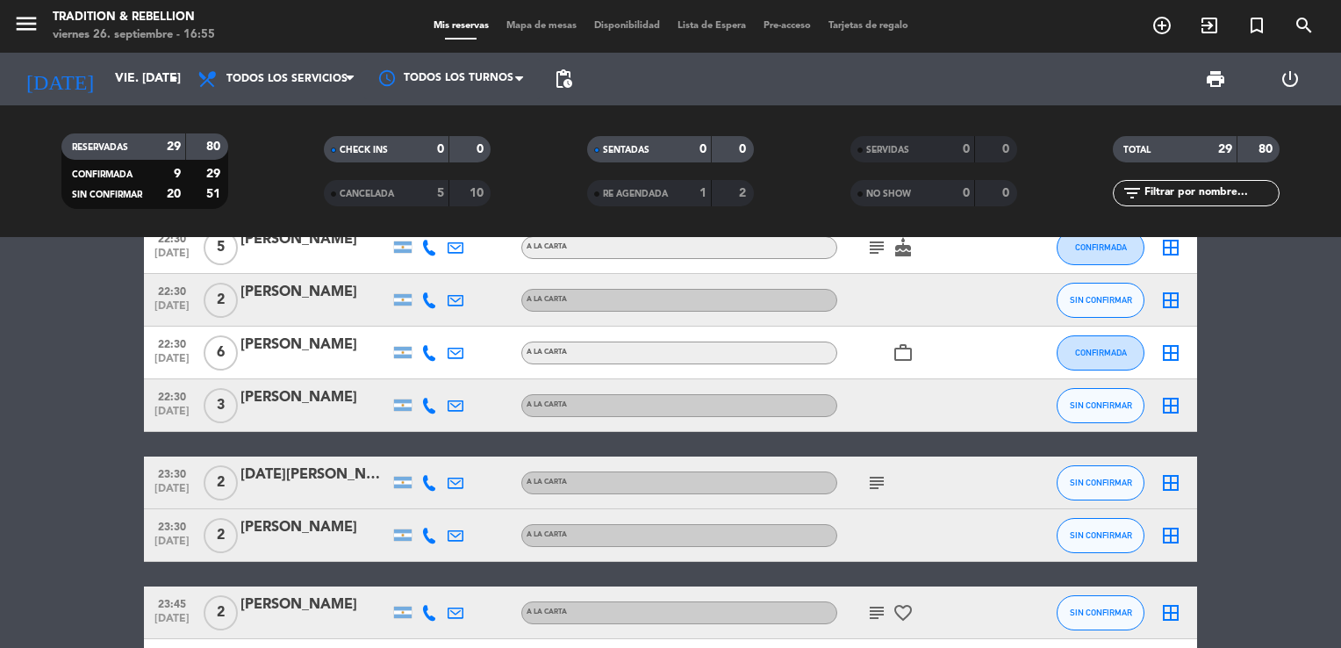
scroll to position [1158, 0]
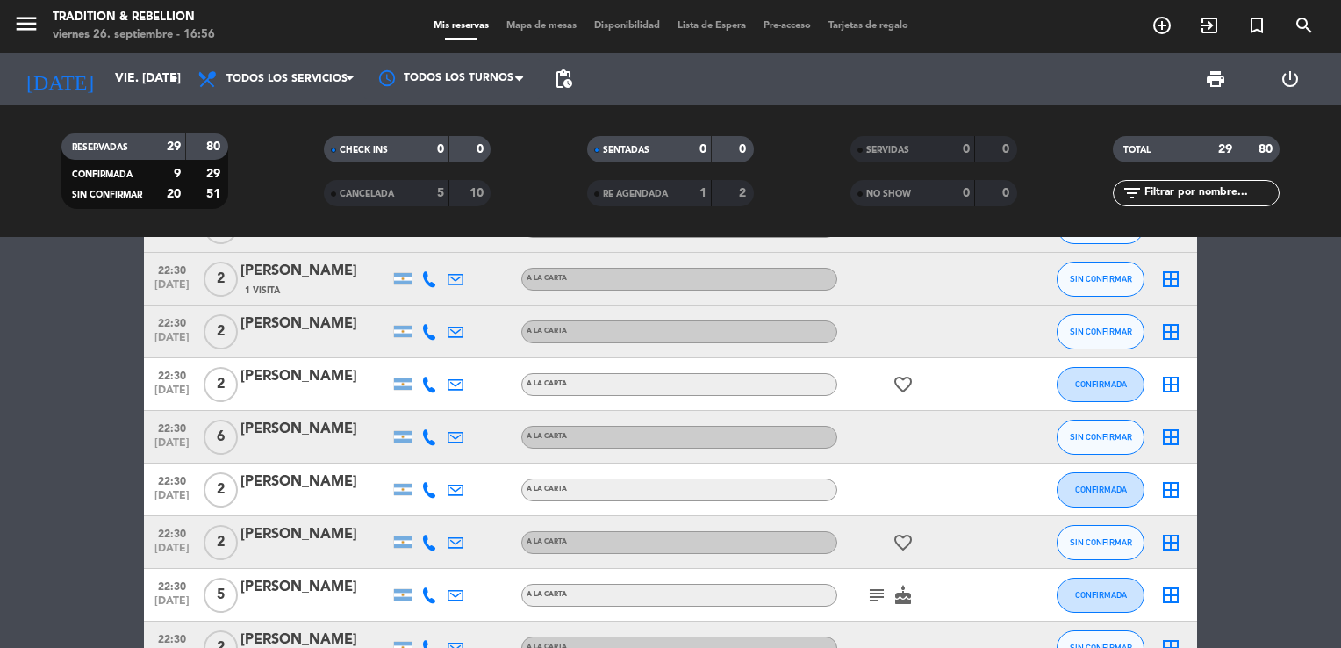
scroll to position [772, 0]
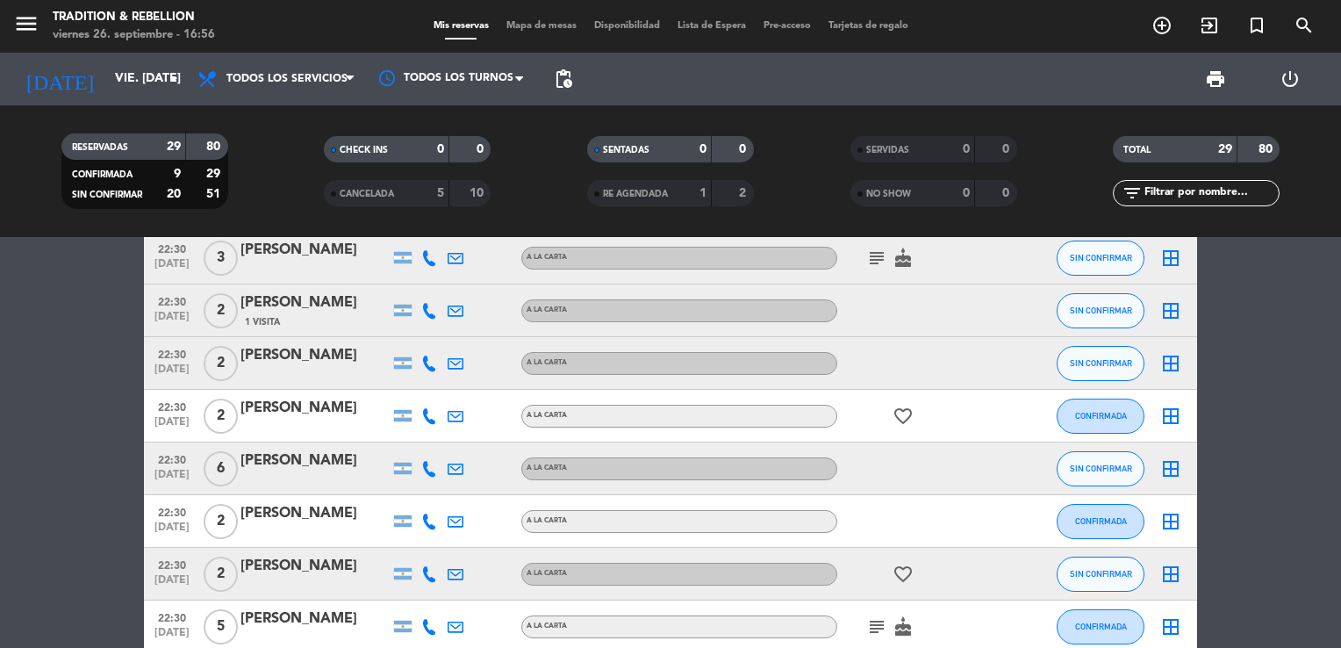
click at [876, 254] on icon "subject" at bounding box center [876, 257] width 21 height 21
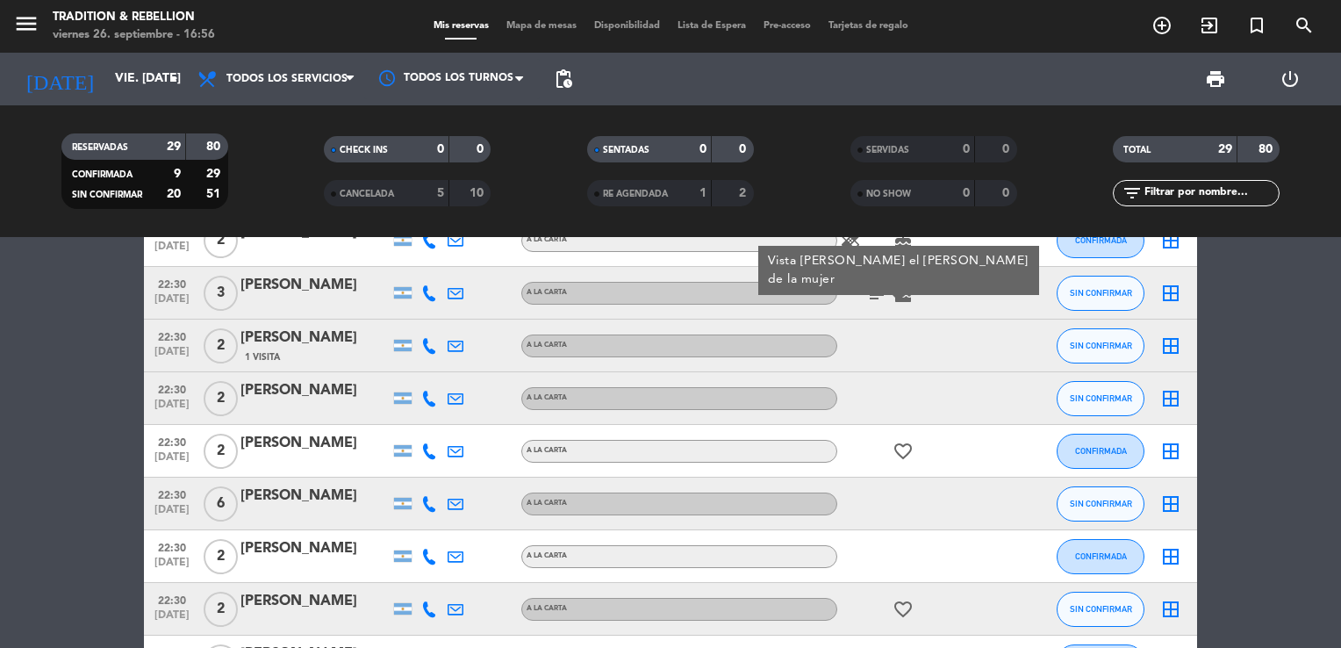
scroll to position [702, 0]
